Goal: Task Accomplishment & Management: Use online tool/utility

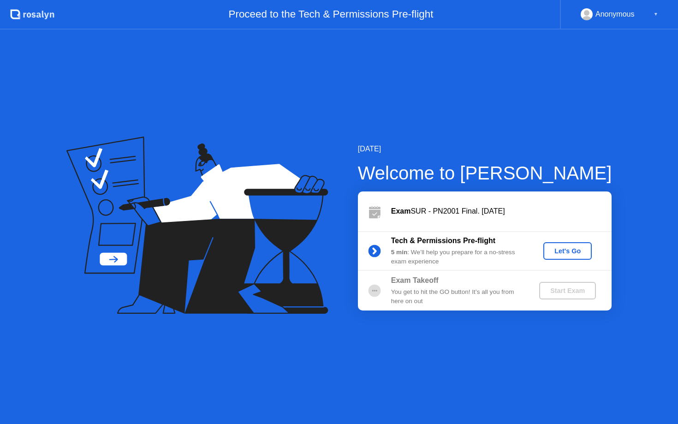
click at [563, 253] on div "Let's Go" at bounding box center [567, 250] width 41 height 7
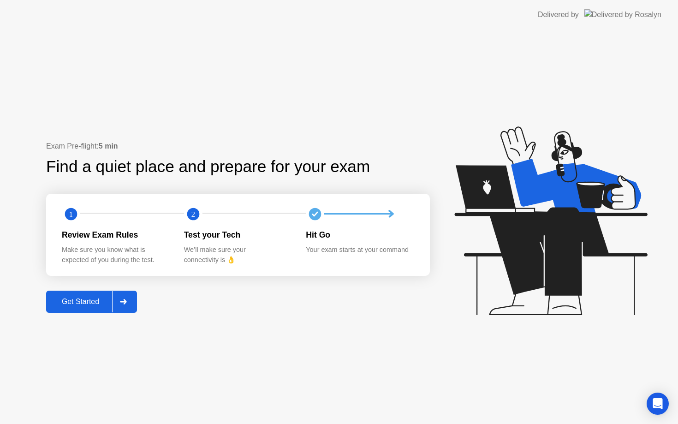
click at [94, 303] on div "Get Started" at bounding box center [80, 301] width 63 height 8
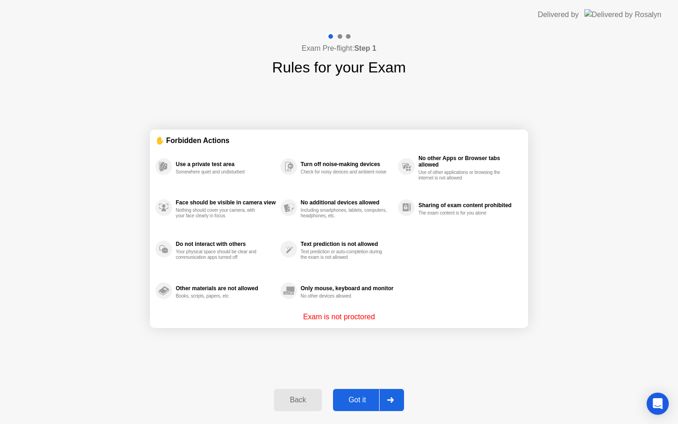
click at [394, 403] on div at bounding box center [390, 399] width 22 height 21
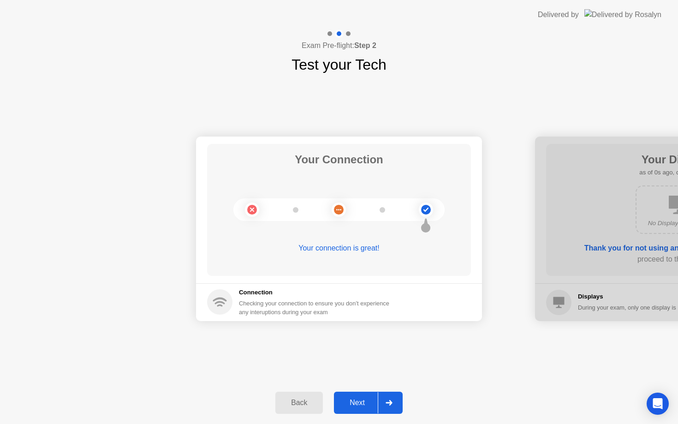
click at [394, 403] on div at bounding box center [389, 402] width 22 height 21
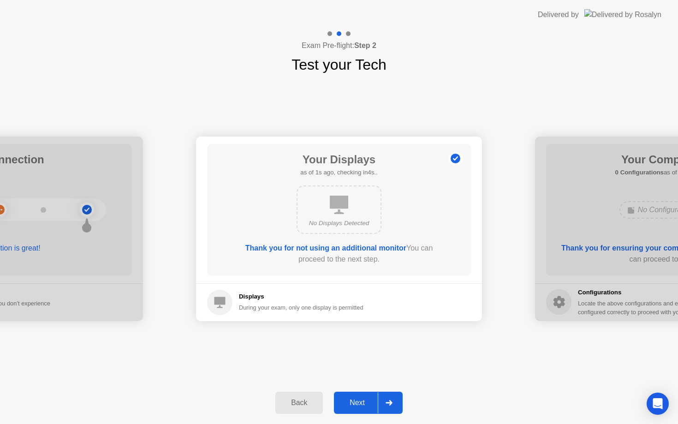
click at [394, 403] on div at bounding box center [389, 402] width 22 height 21
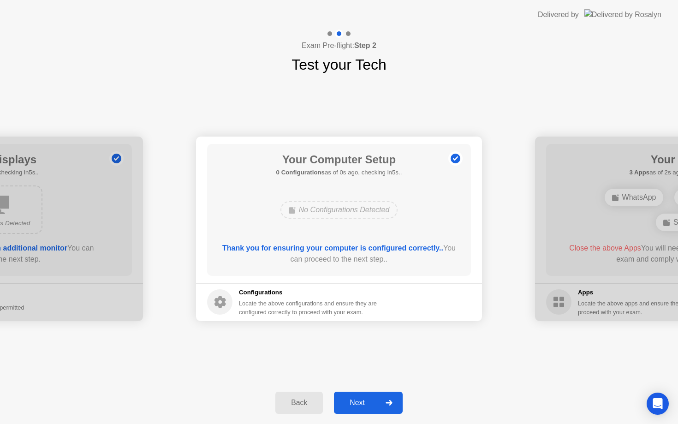
click at [394, 403] on div at bounding box center [389, 402] width 22 height 21
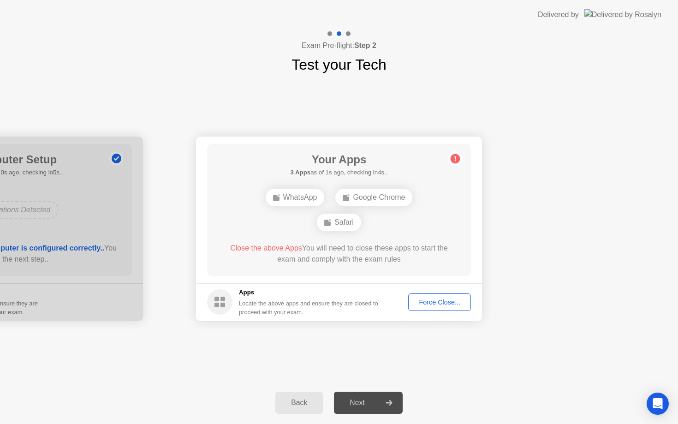
click at [444, 303] on div "Force Close..." at bounding box center [439, 301] width 56 height 7
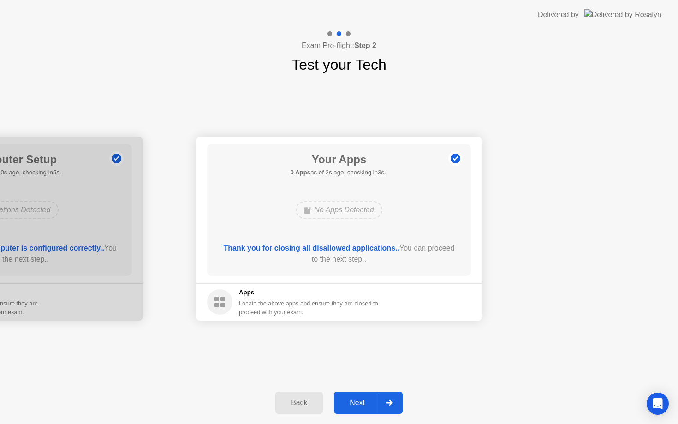
click at [392, 401] on icon at bounding box center [389, 403] width 7 height 6
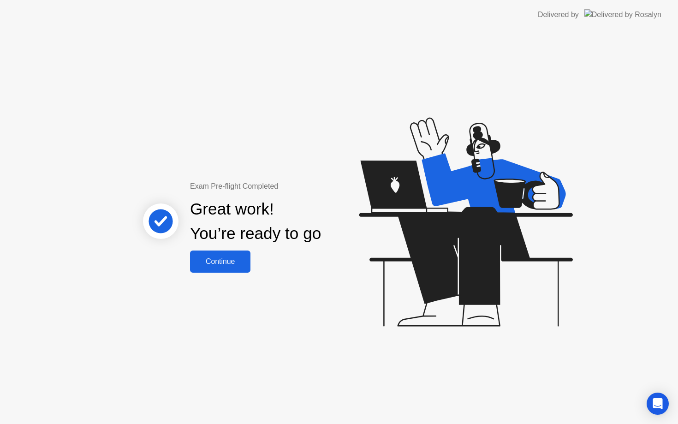
click at [230, 267] on button "Continue" at bounding box center [220, 261] width 60 height 22
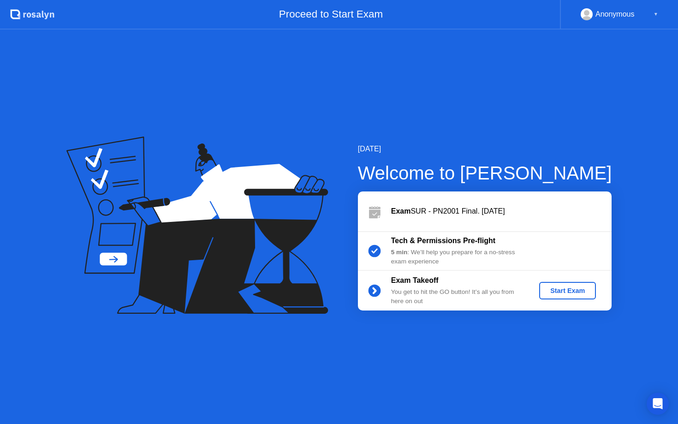
click at [570, 290] on div "Start Exam" at bounding box center [567, 290] width 49 height 7
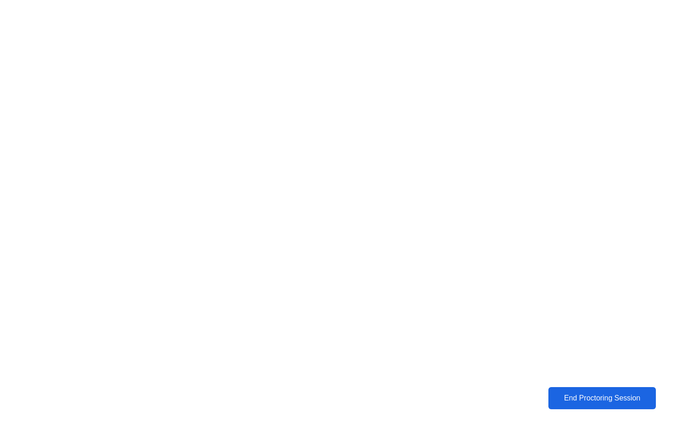
click at [614, 407] on button "End Proctoring Session" at bounding box center [602, 398] width 115 height 24
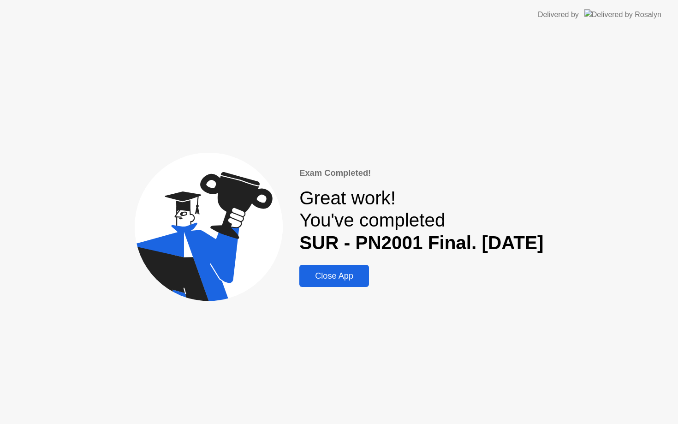
click at [316, 267] on button "Close App" at bounding box center [334, 276] width 70 height 22
